Goal: Task Accomplishment & Management: Use online tool/utility

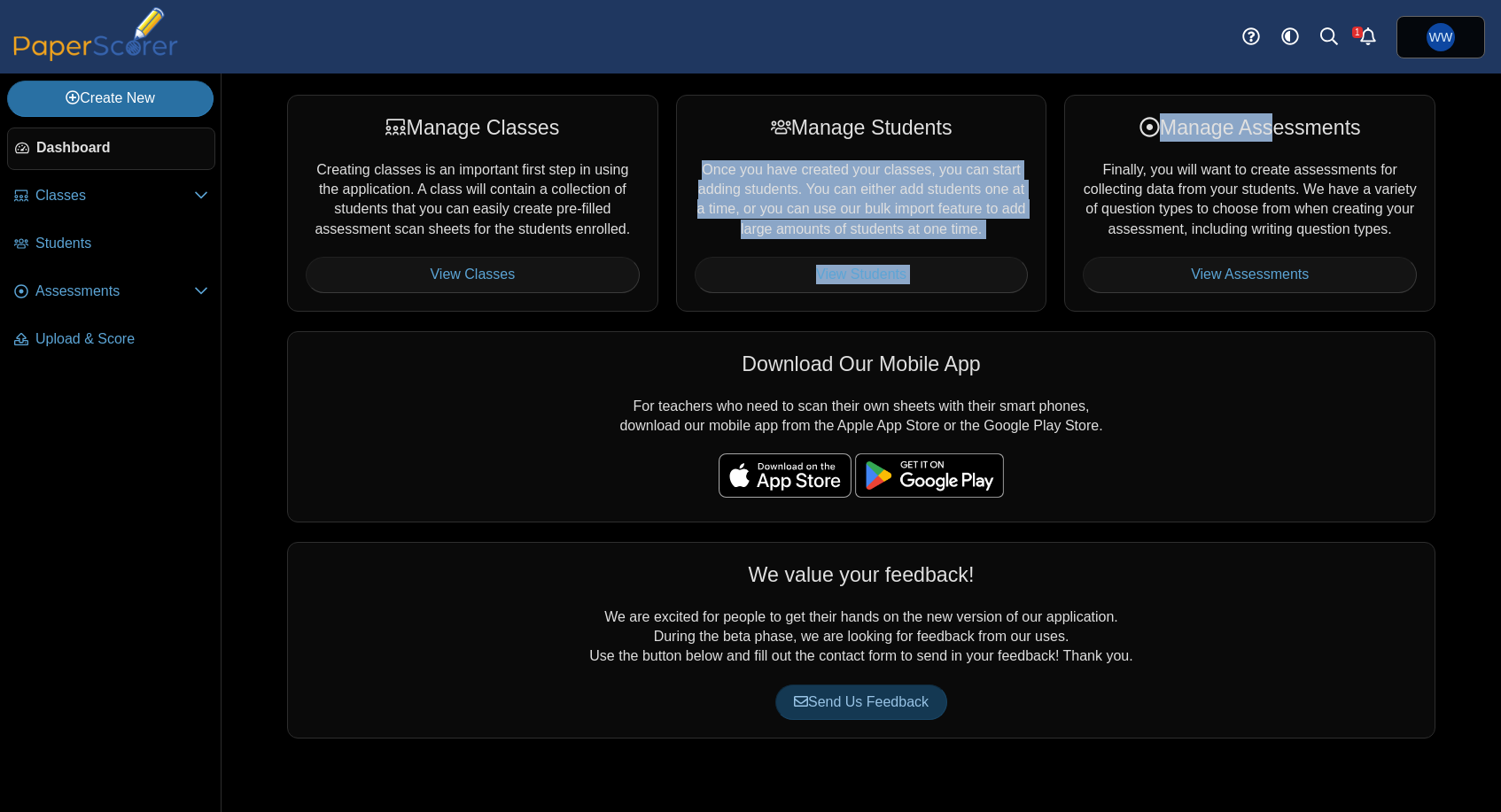
drag, startPoint x: 1264, startPoint y: 122, endPoint x: 967, endPoint y: 207, distance: 308.9
click at [967, 207] on div "Manage Classes Creating classes is an important first step in using the applica…" at bounding box center [860, 203] width 1166 height 216
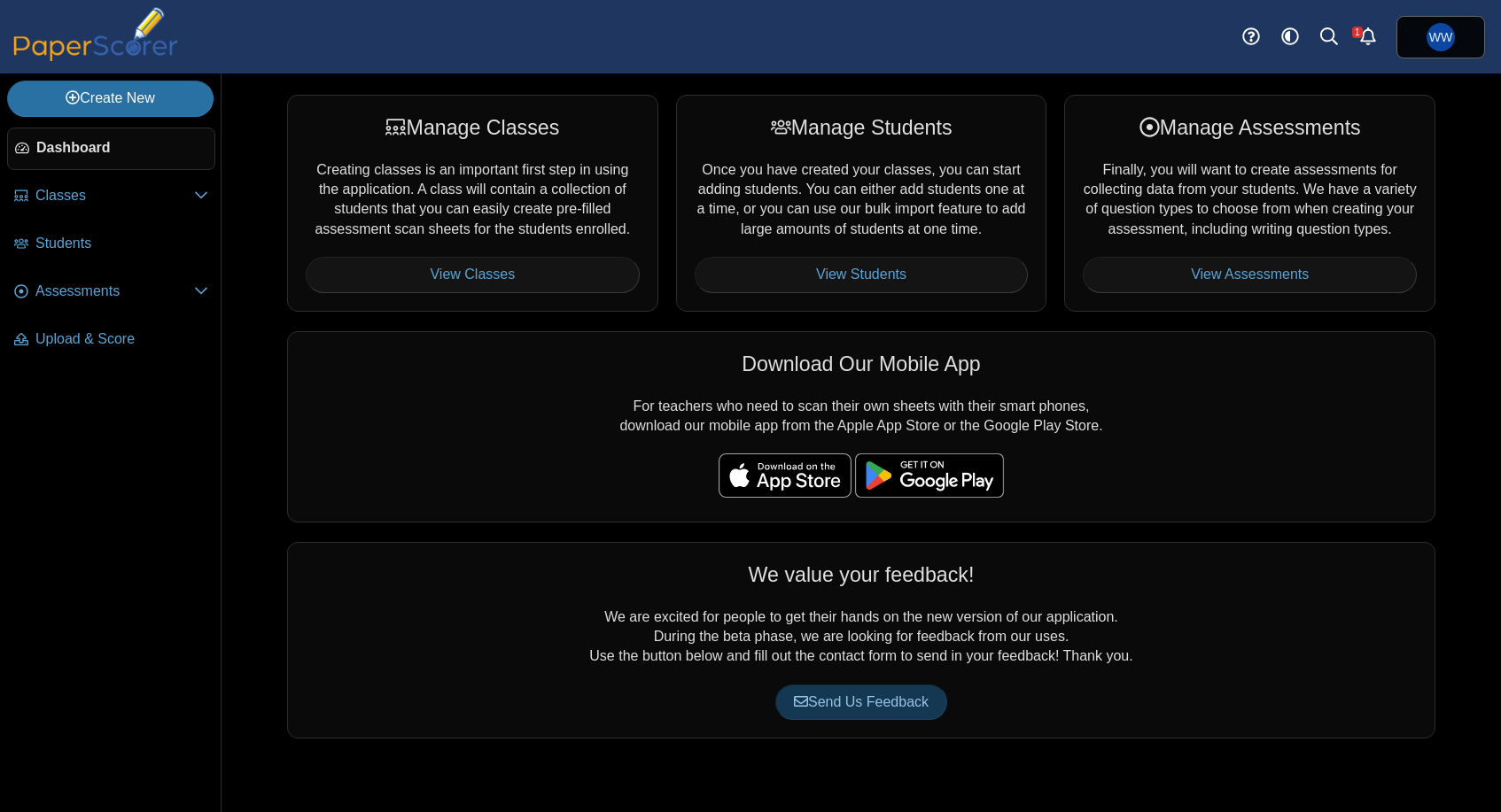
click at [5, 282] on ul "Dashboard Classes" at bounding box center [110, 247] width 221 height 254
click at [53, 301] on span "Assessments" at bounding box center [114, 291] width 159 height 19
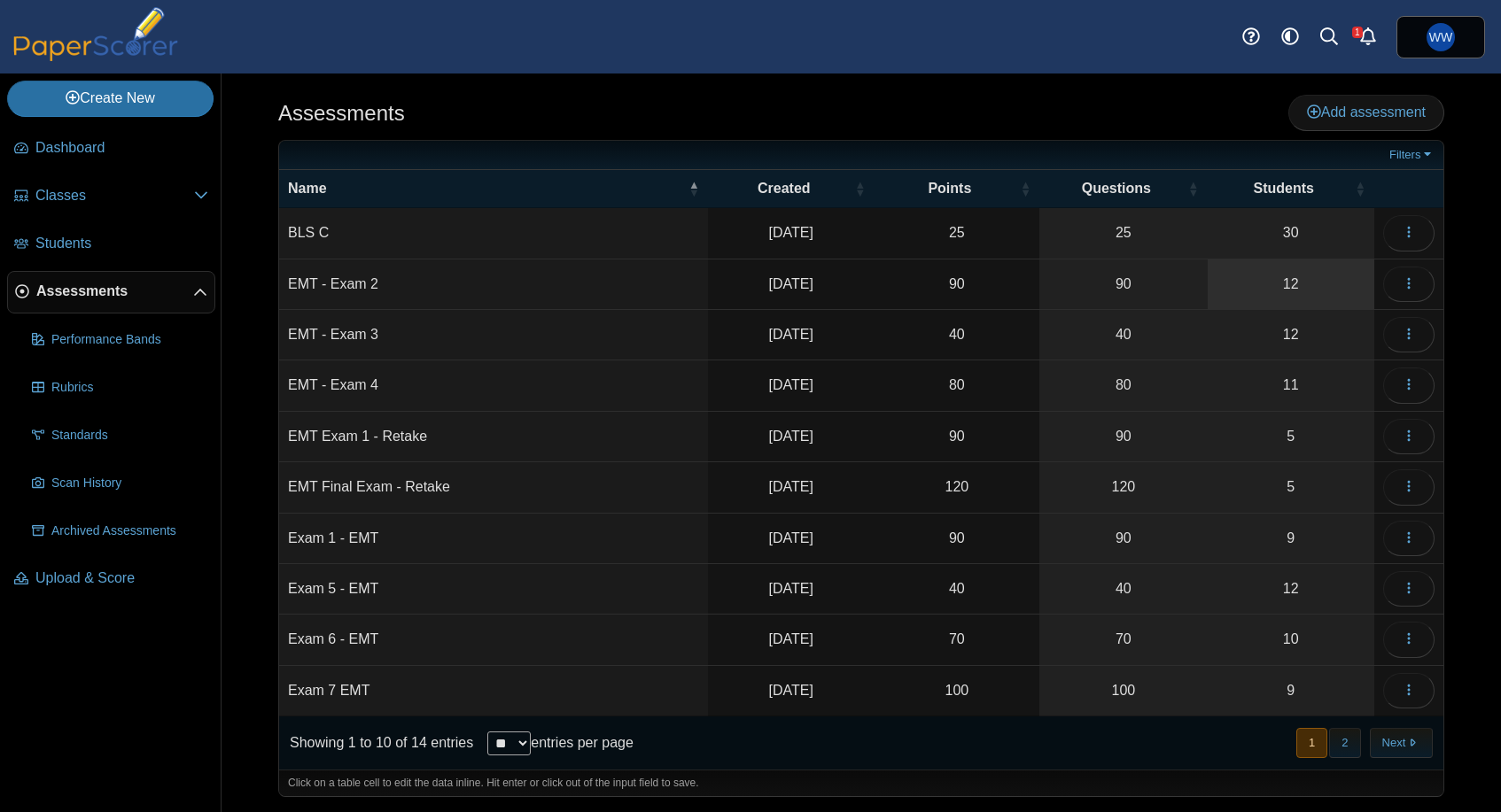
click at [1327, 279] on link "12" at bounding box center [1291, 284] width 166 height 50
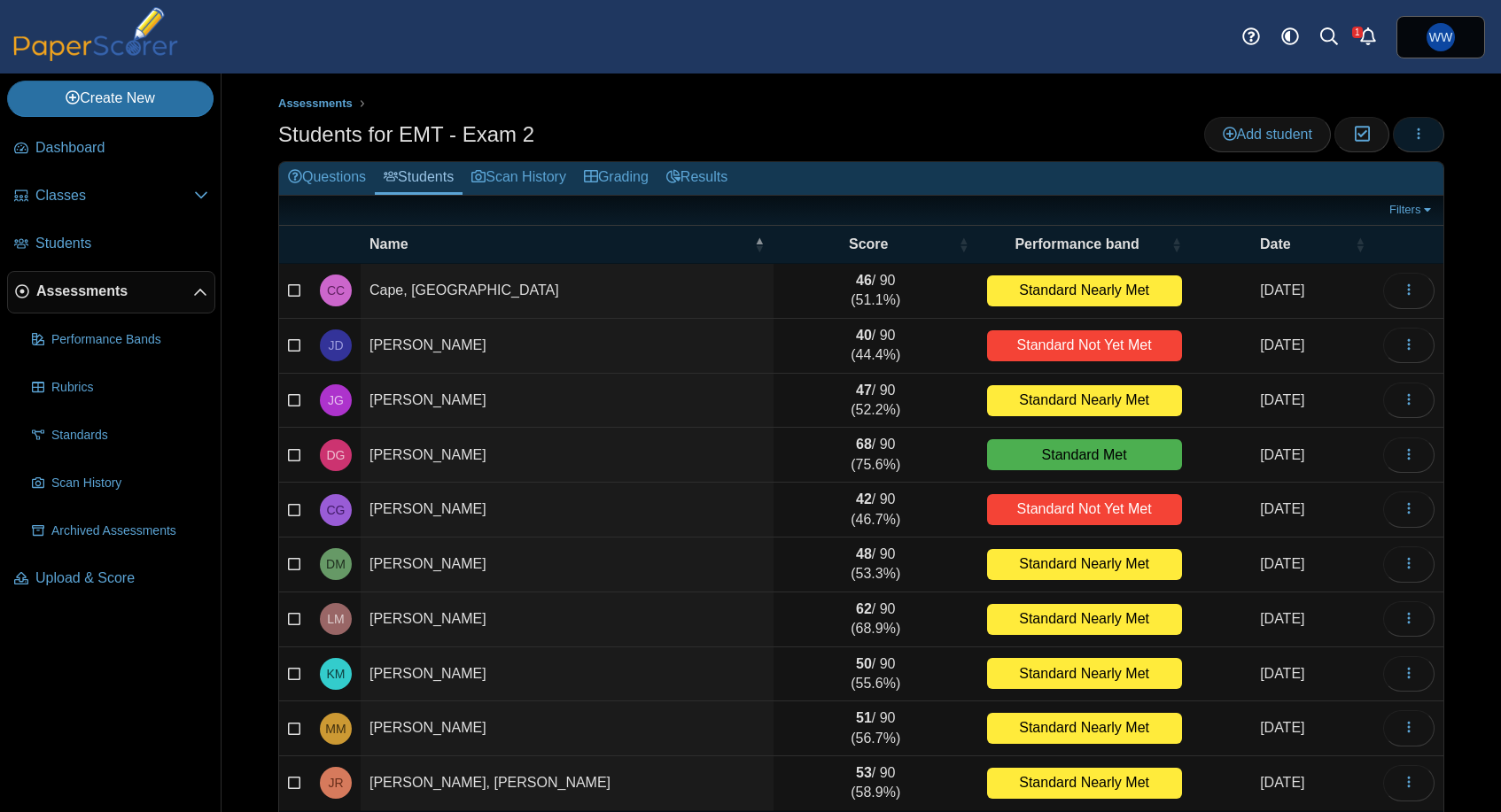
click at [1440, 142] on button "button" at bounding box center [1419, 135] width 52 height 35
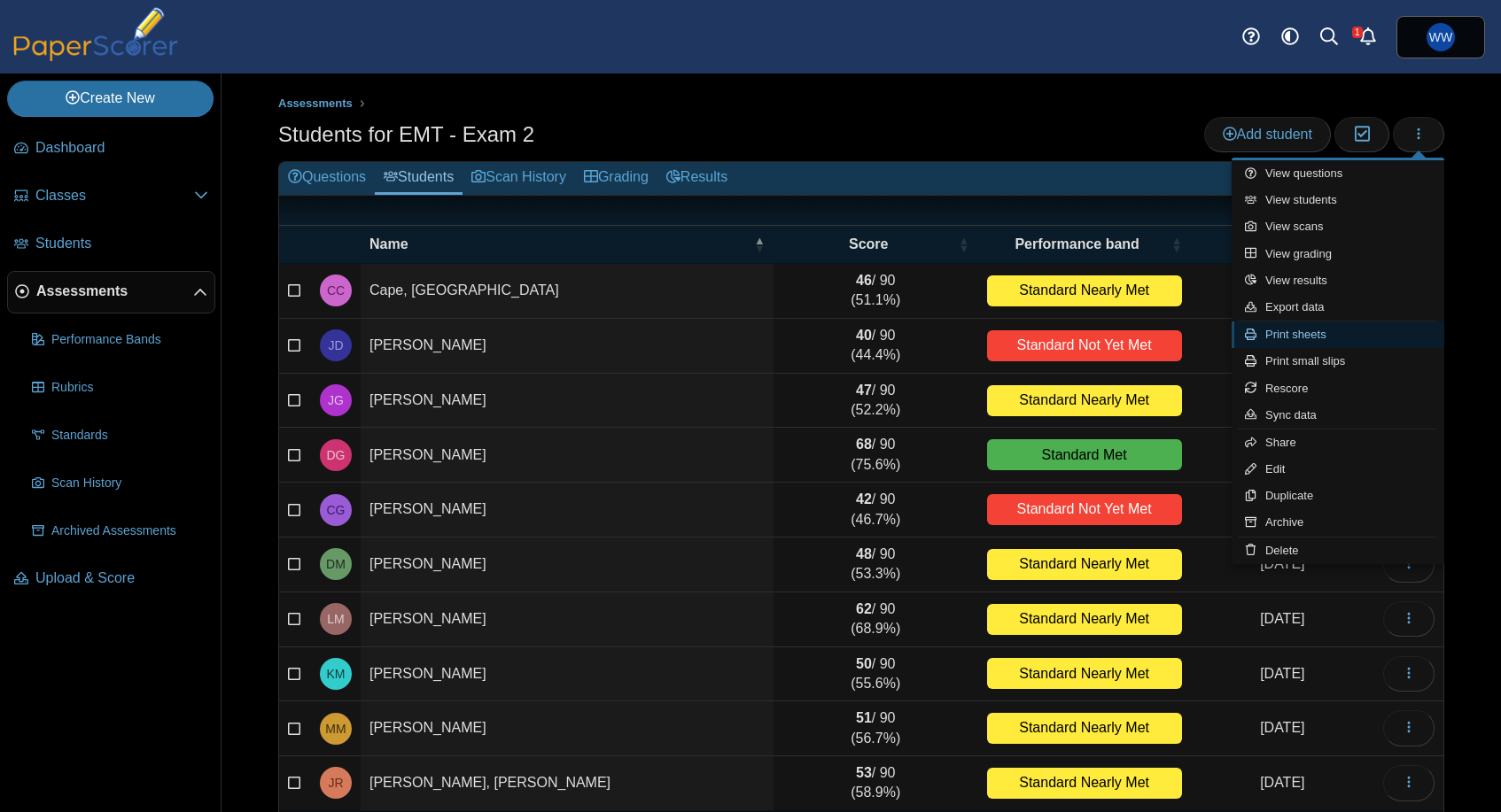
click at [1399, 333] on link "Print sheets" at bounding box center [1339, 335] width 212 height 27
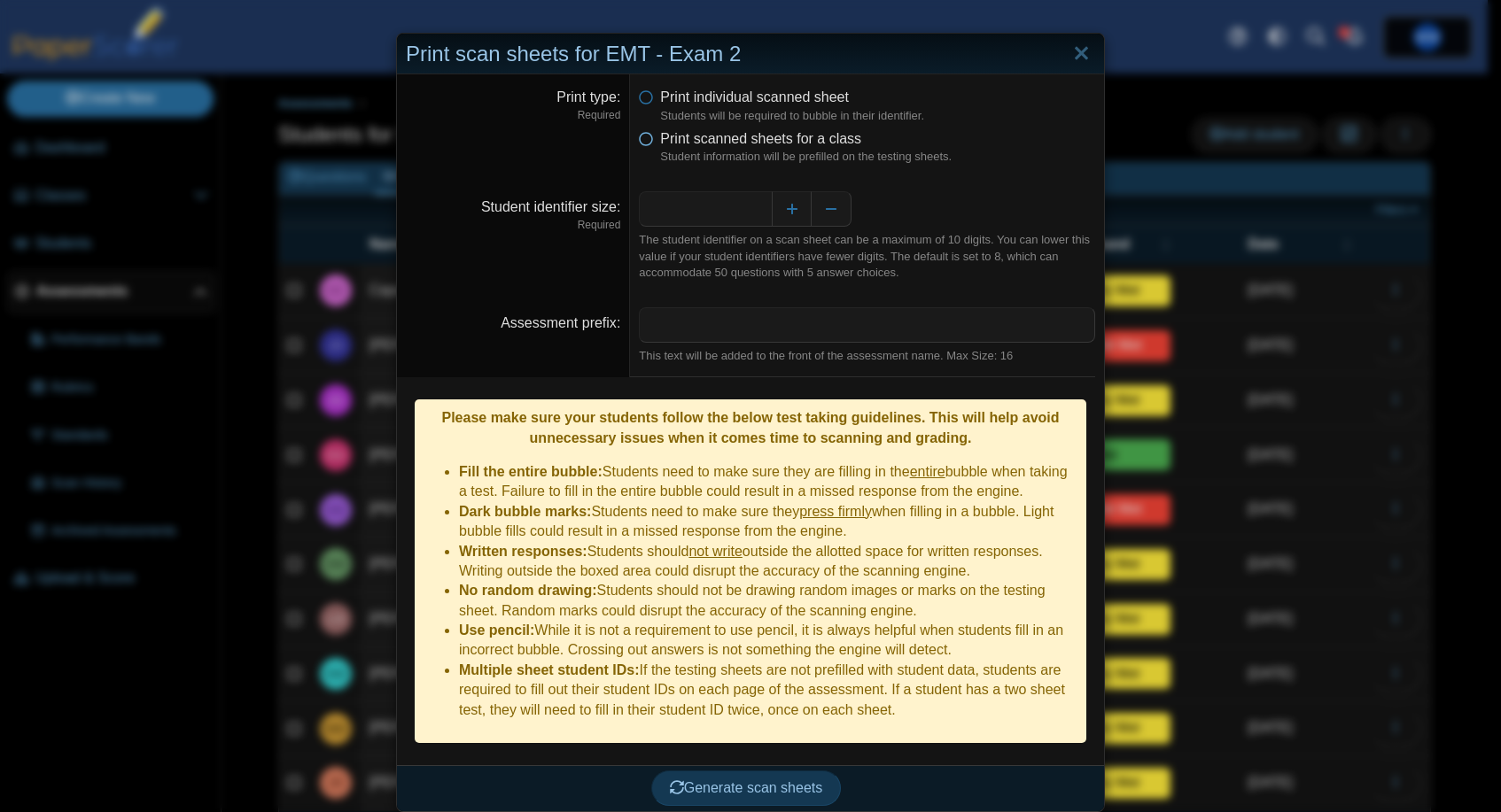
click at [757, 144] on span "Print scanned sheets for a class" at bounding box center [761, 138] width 201 height 15
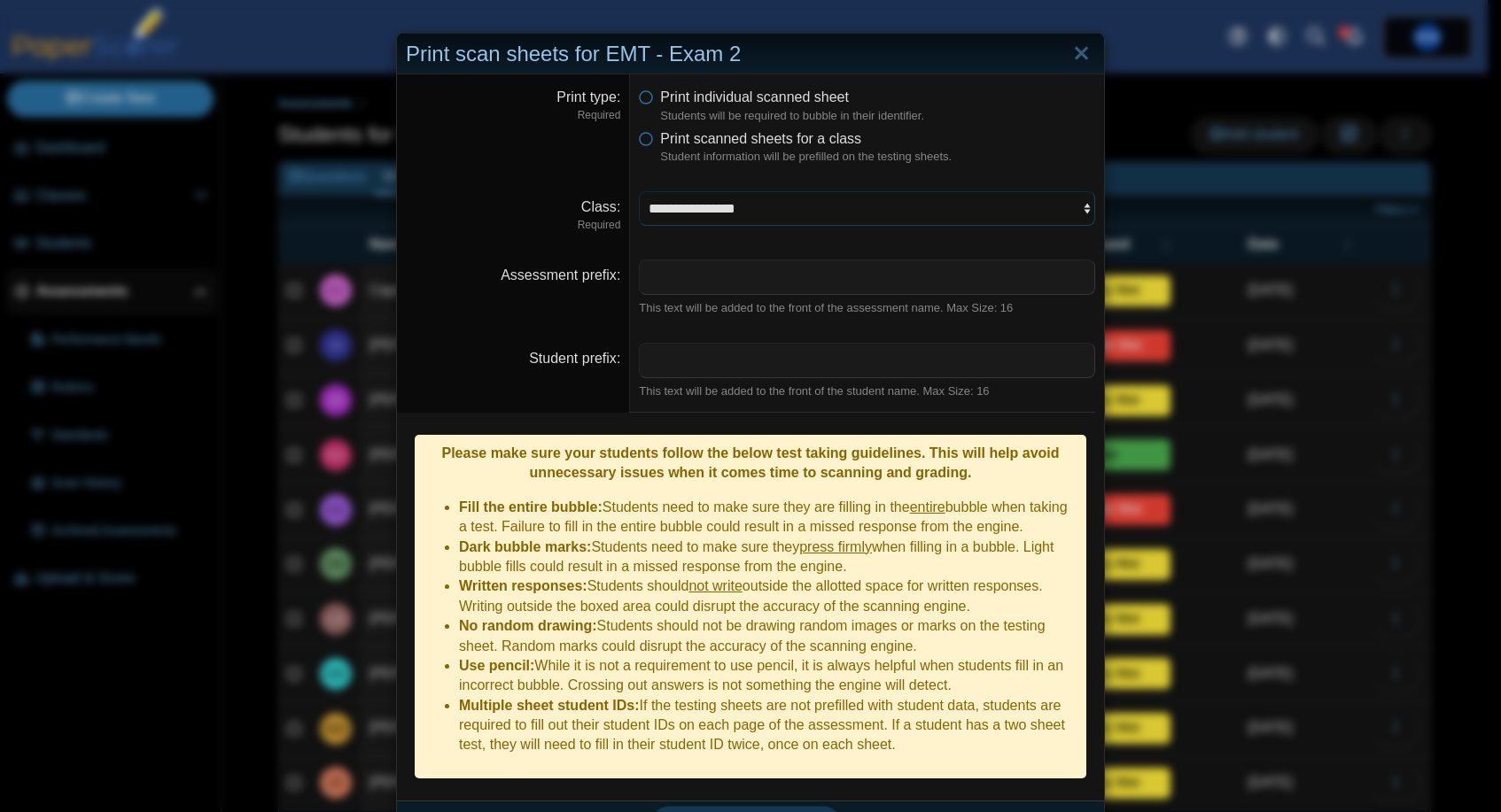
select select "**********"
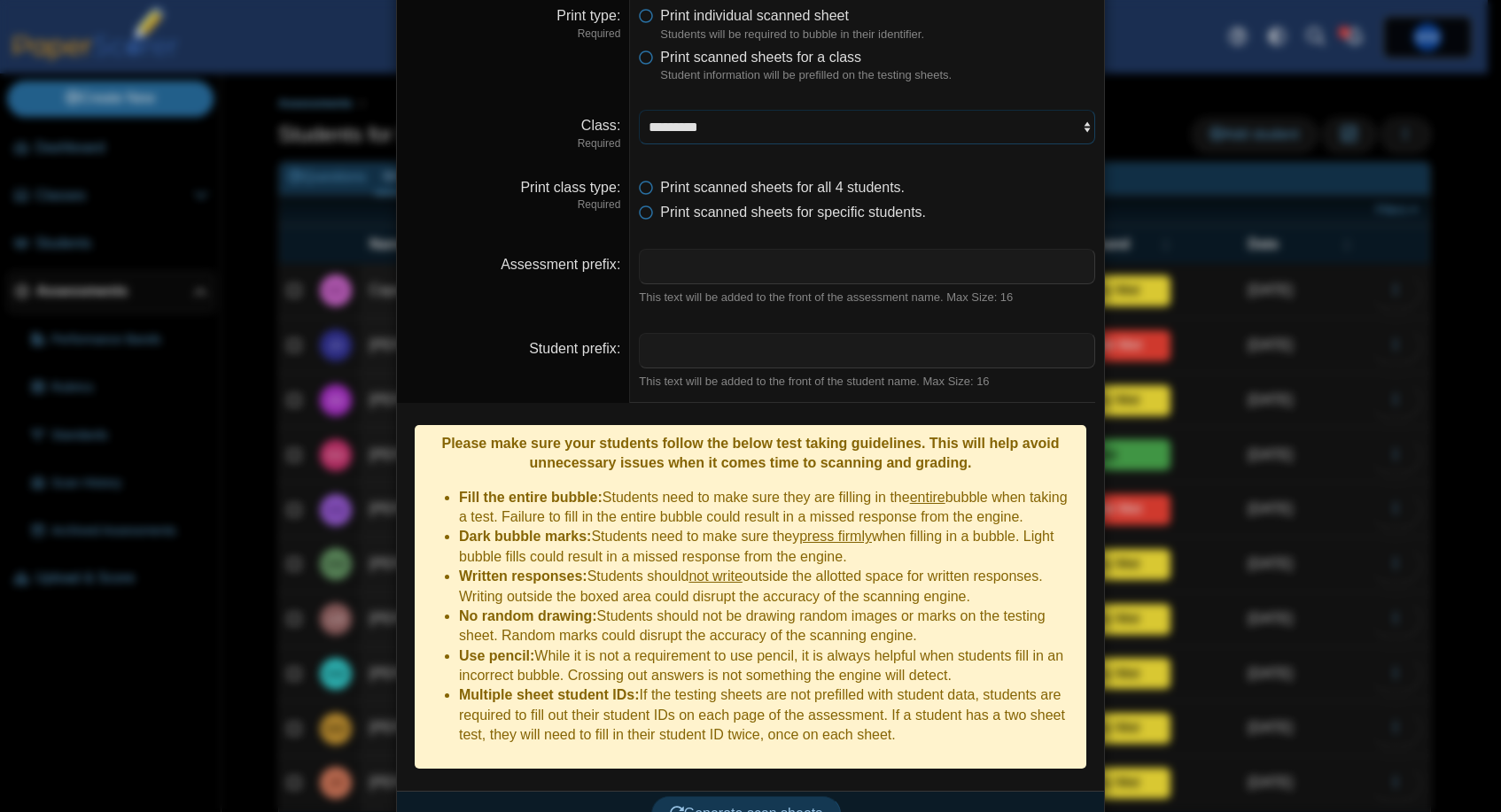
scroll to position [80, 0]
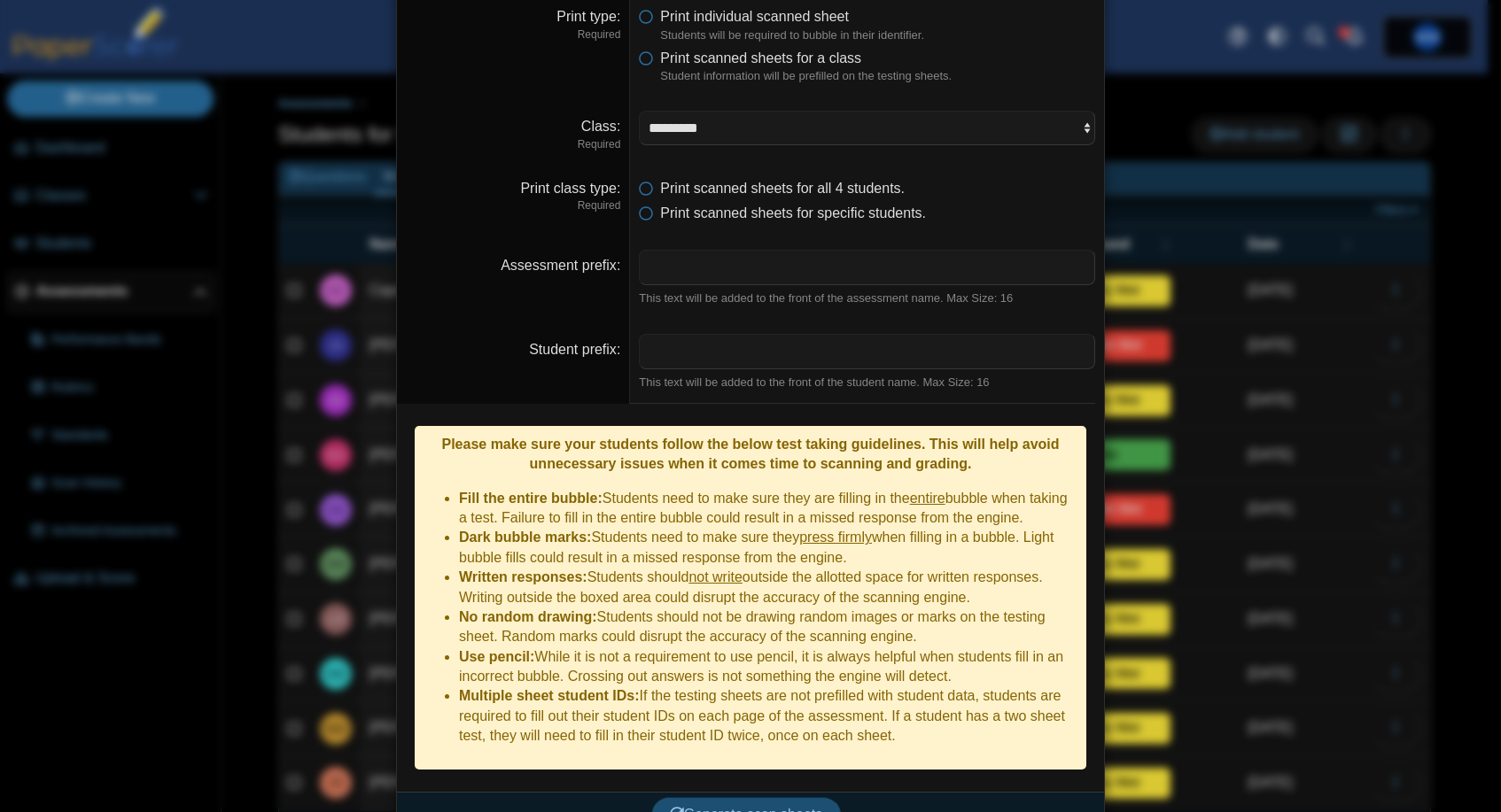
click at [717, 807] on span "Generate scan sheets" at bounding box center [747, 815] width 153 height 15
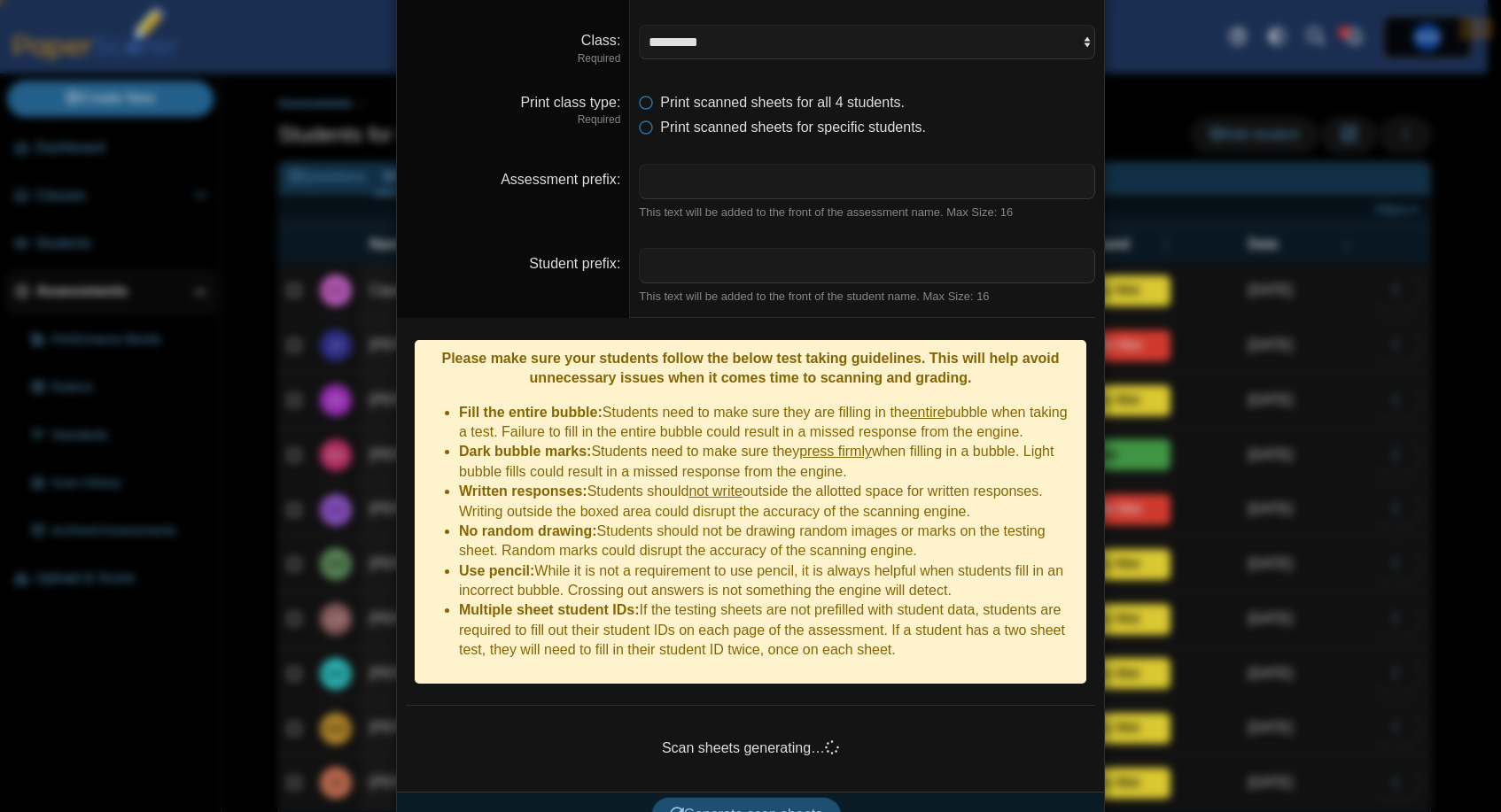
scroll to position [166, 0]
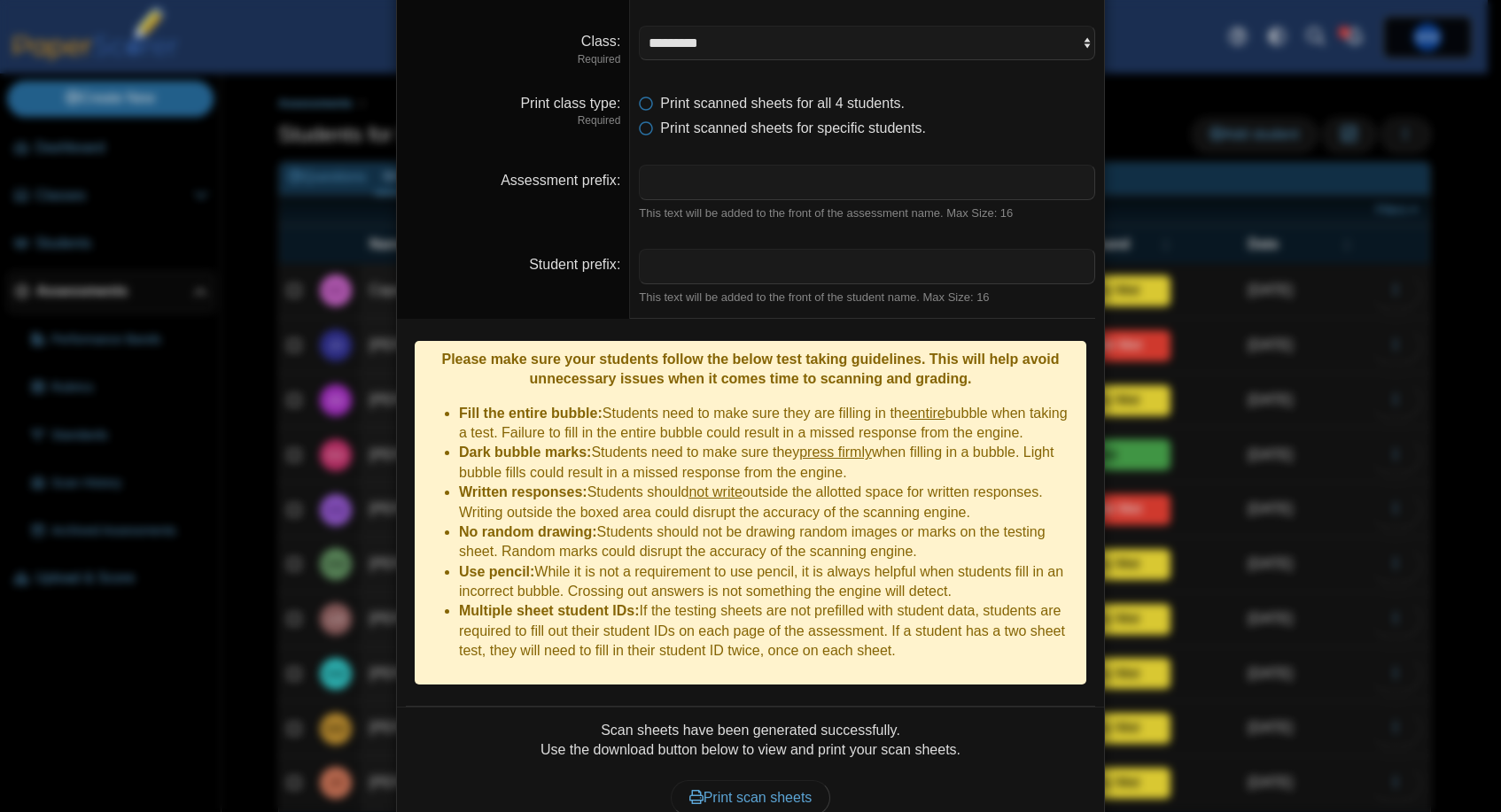
click at [717, 781] on link "Print scan sheets" at bounding box center [751, 798] width 161 height 35
